Goal: Information Seeking & Learning: Find specific fact

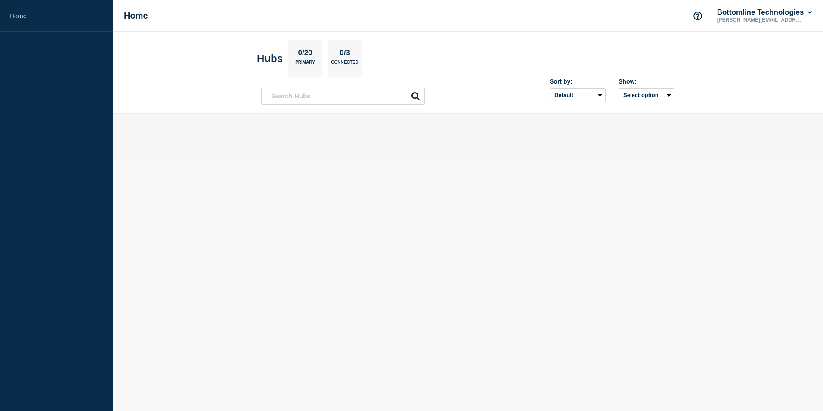
click at [416, 95] on icon at bounding box center [416, 96] width 8 height 8
click at [398, 96] on input "text" at bounding box center [343, 96] width 164 height 18
click at [379, 96] on input "text" at bounding box center [343, 96] width 164 height 18
type input "w"
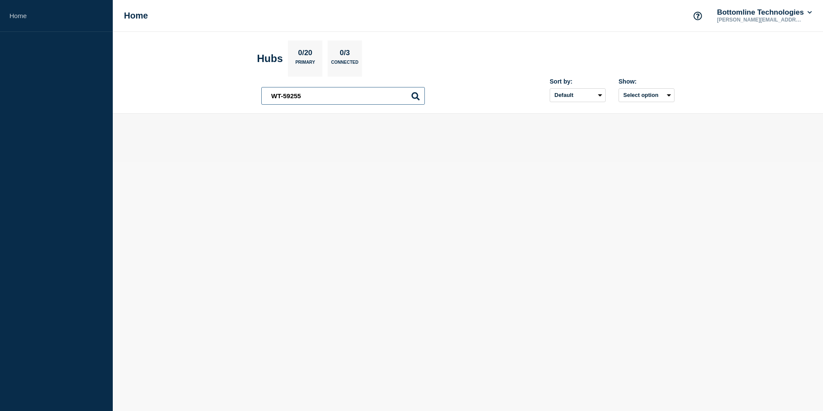
click at [410, 96] on input "WT-59255" at bounding box center [343, 96] width 164 height 18
type input "WT-59255"
click at [414, 94] on icon at bounding box center [416, 96] width 8 height 8
click at [414, 95] on icon at bounding box center [416, 96] width 8 height 8
click at [372, 96] on input "WT-59255" at bounding box center [343, 96] width 164 height 18
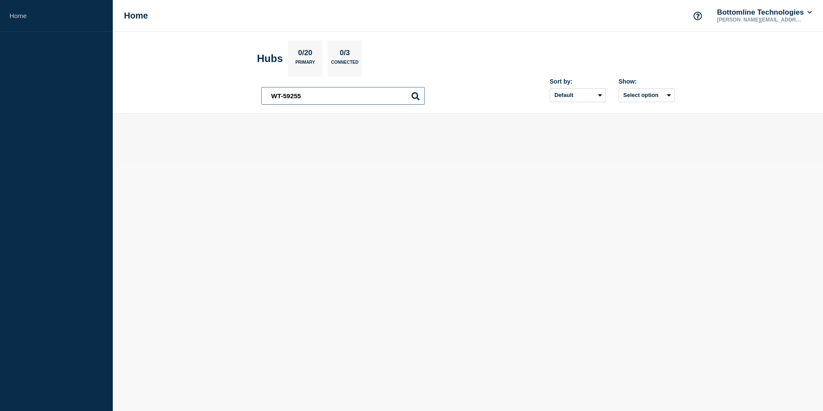
click at [315, 96] on input "WT-59255" at bounding box center [343, 96] width 164 height 18
click at [287, 96] on input "WT-59255" at bounding box center [343, 96] width 164 height 18
click at [288, 97] on input "WT-59255" at bounding box center [343, 96] width 164 height 18
